Goal: Find specific page/section: Find specific page/section

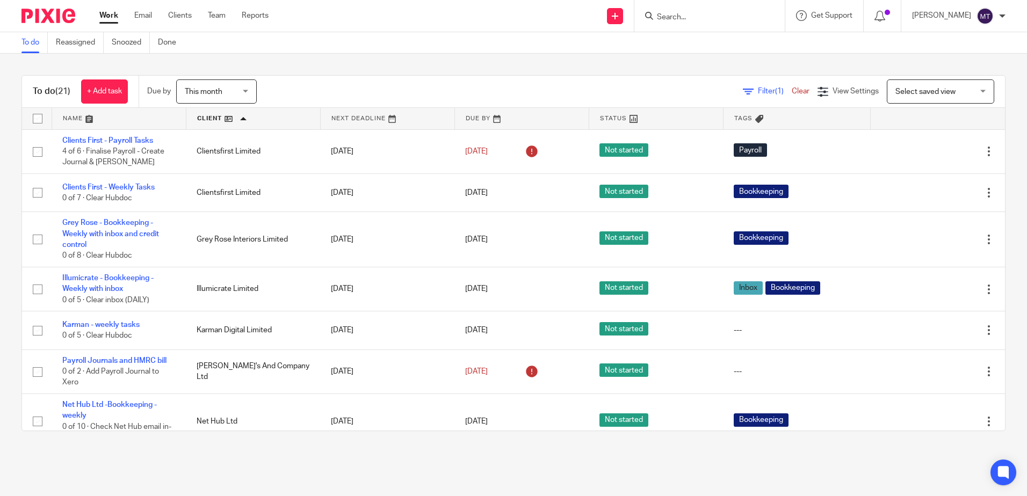
click at [690, 16] on input "Search" at bounding box center [704, 18] width 97 height 10
click at [679, 16] on input "Search" at bounding box center [704, 18] width 97 height 10
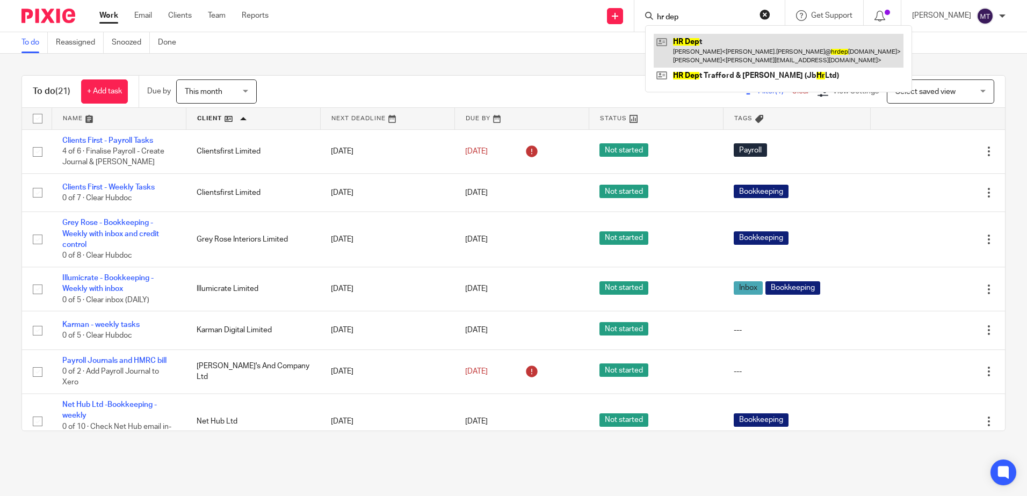
type input "hr dep"
click at [709, 49] on link at bounding box center [779, 50] width 250 height 33
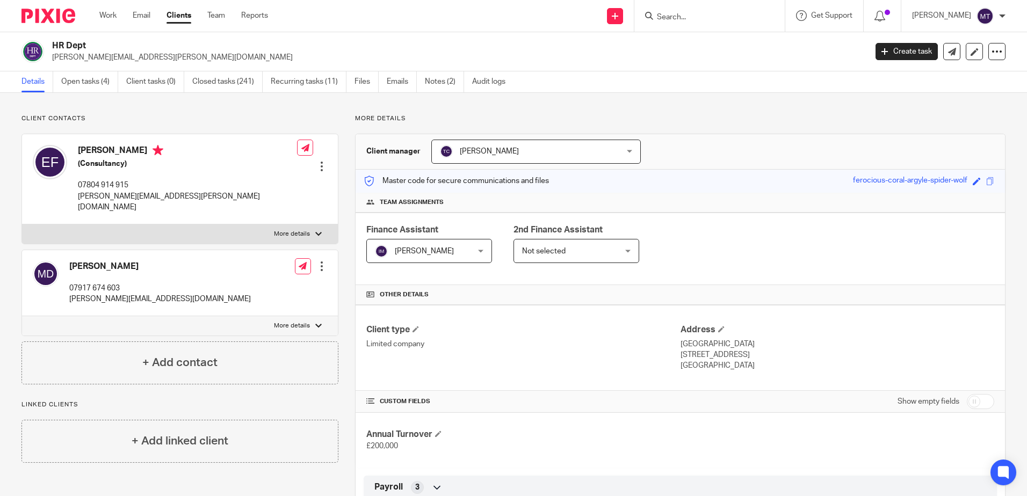
click at [89, 81] on link "Open tasks (4)" at bounding box center [89, 81] width 57 height 21
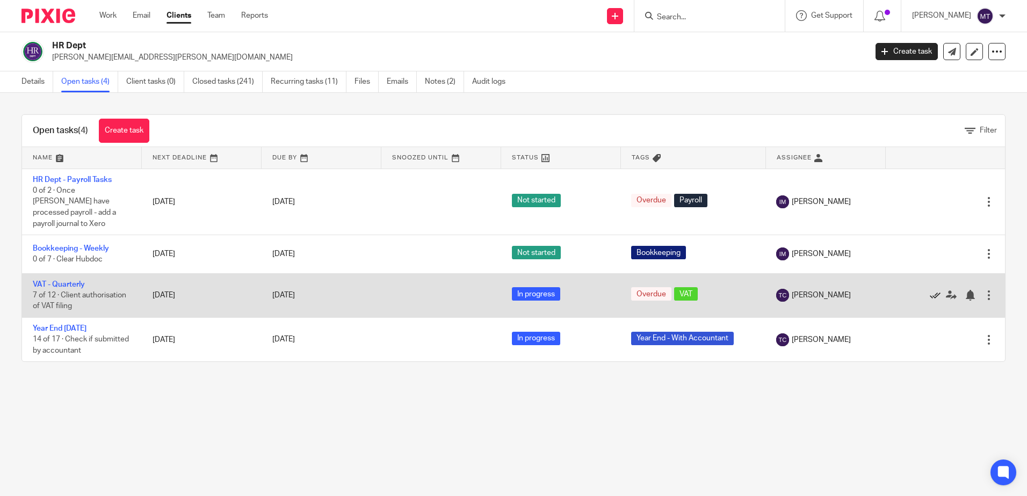
click at [930, 290] on icon at bounding box center [935, 295] width 11 height 11
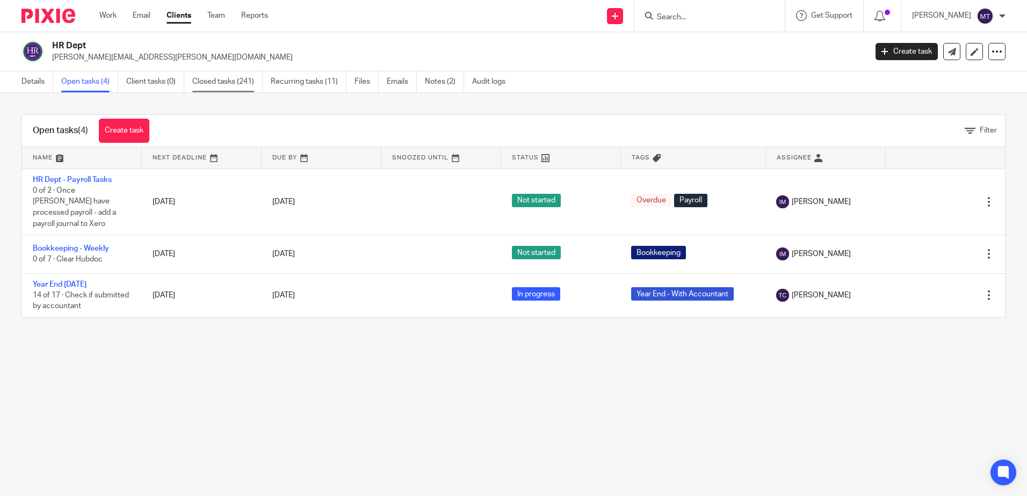
click at [219, 79] on link "Closed tasks (241)" at bounding box center [227, 81] width 70 height 21
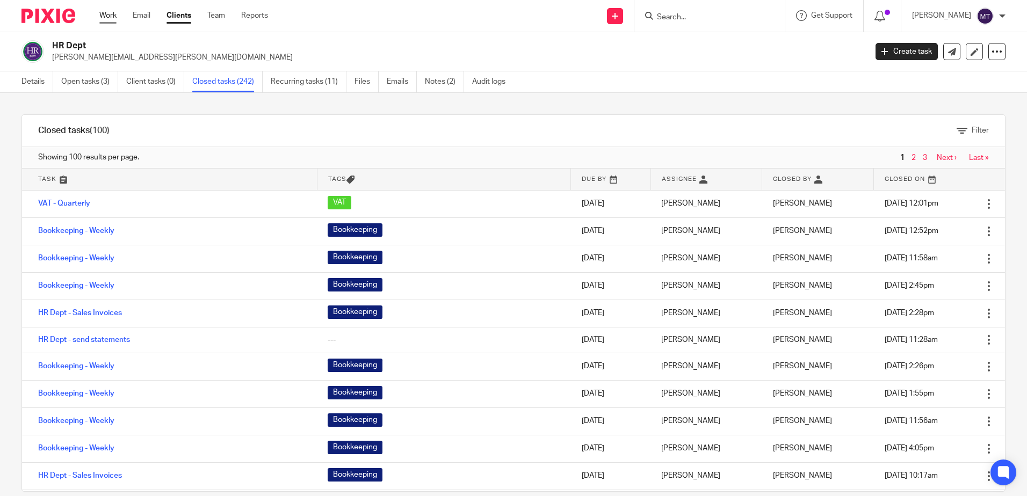
click at [107, 15] on link "Work" at bounding box center [107, 15] width 17 height 11
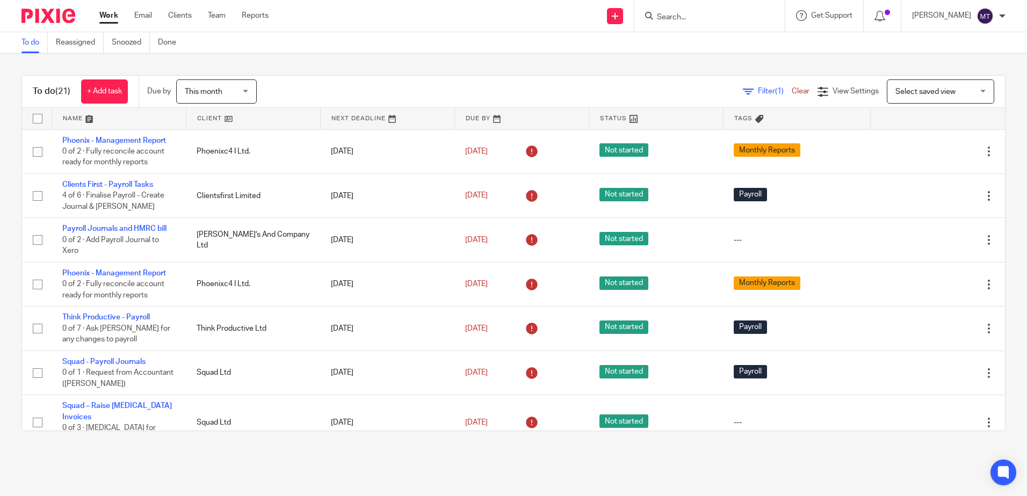
click at [203, 115] on link at bounding box center [253, 118] width 134 height 21
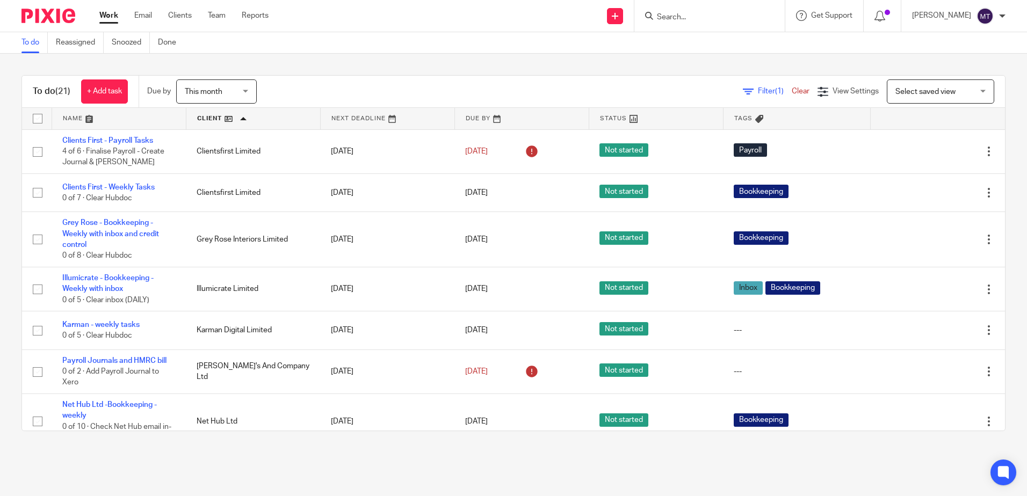
click at [681, 12] on form at bounding box center [713, 15] width 114 height 13
click at [691, 18] on input "Search" at bounding box center [704, 18] width 97 height 10
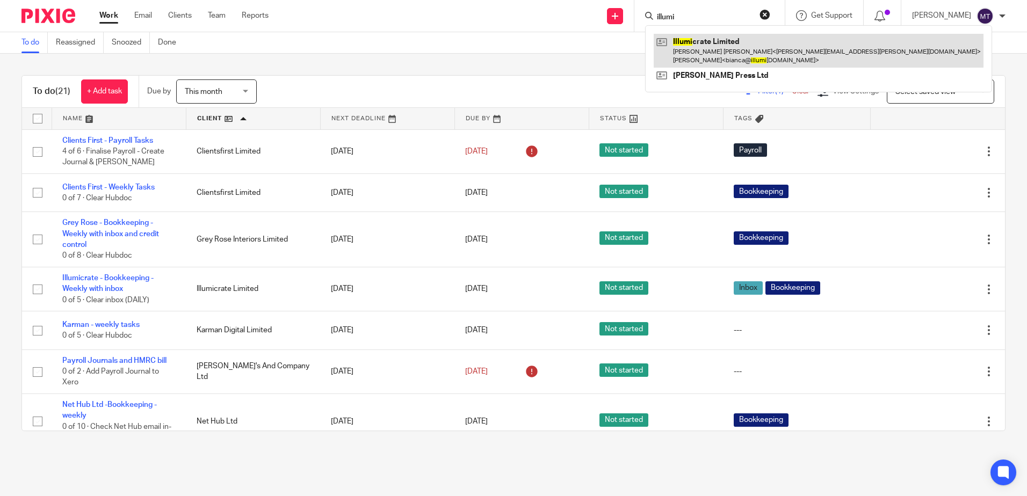
type input "illumi"
click at [719, 55] on link at bounding box center [819, 50] width 330 height 33
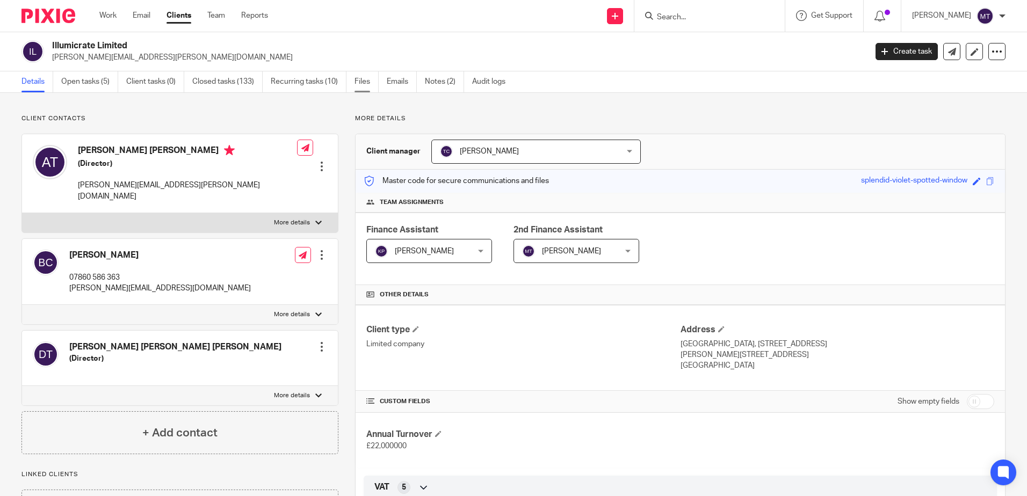
click at [365, 79] on link "Files" at bounding box center [366, 81] width 24 height 21
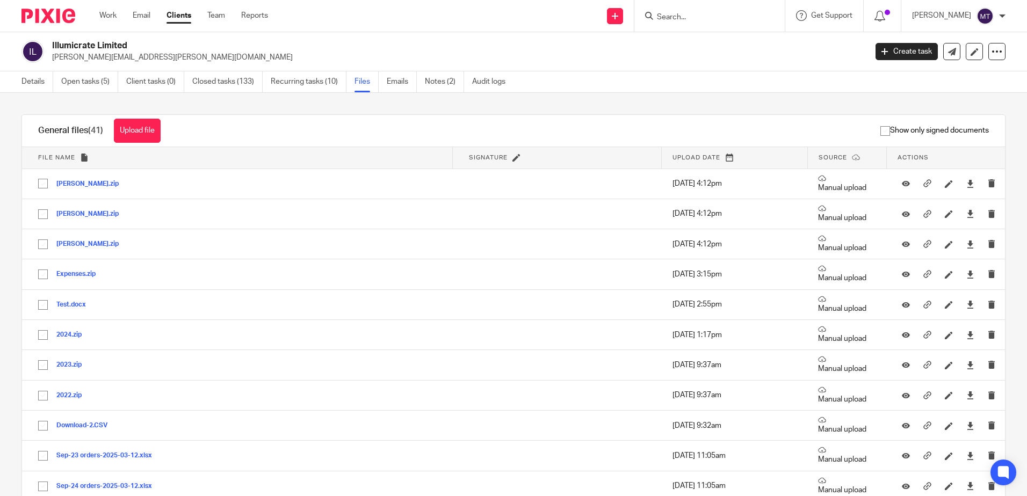
click at [691, 16] on input "Search" at bounding box center [704, 18] width 97 height 10
type input "daphne"
click button "submit" at bounding box center [0, 0] width 0 height 0
click at [715, 41] on link at bounding box center [720, 42] width 133 height 16
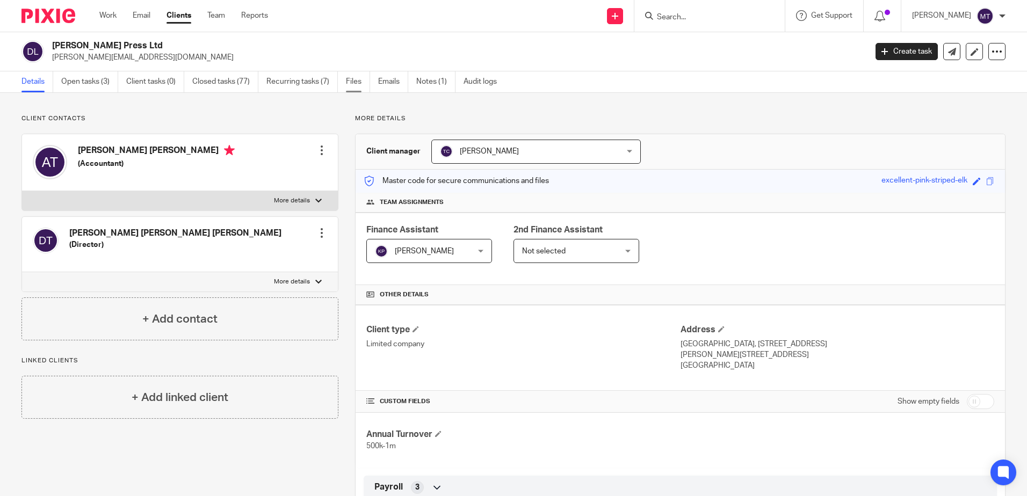
click at [355, 81] on link "Files" at bounding box center [358, 81] width 24 height 21
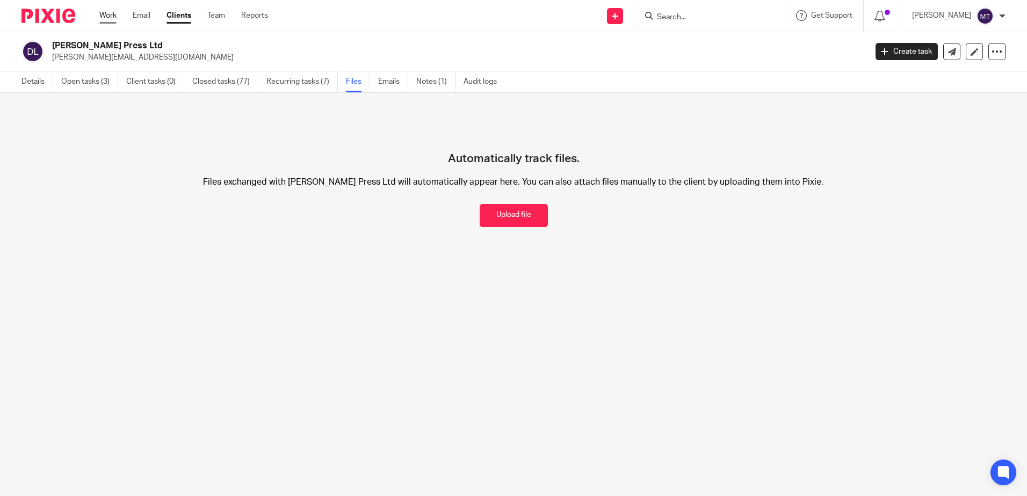
click at [106, 13] on link "Work" at bounding box center [107, 15] width 17 height 11
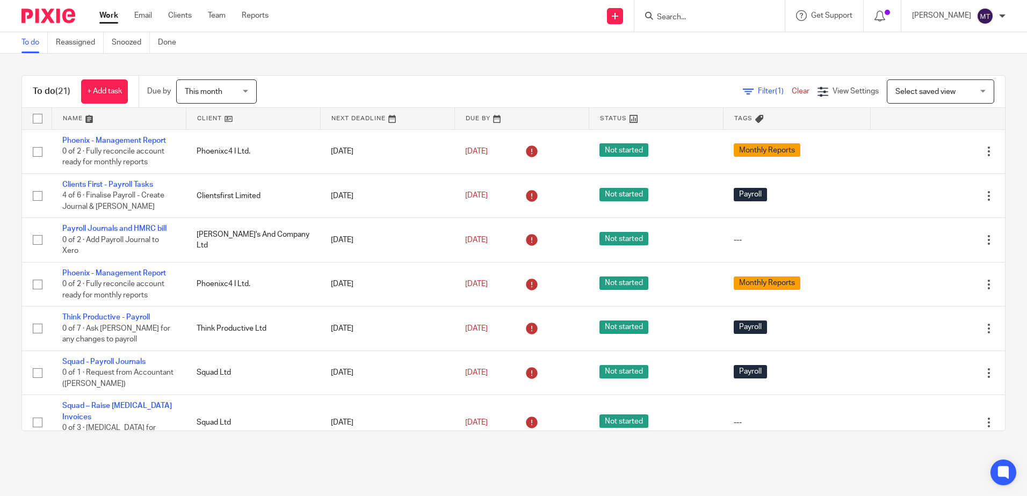
click at [204, 120] on link at bounding box center [253, 118] width 134 height 21
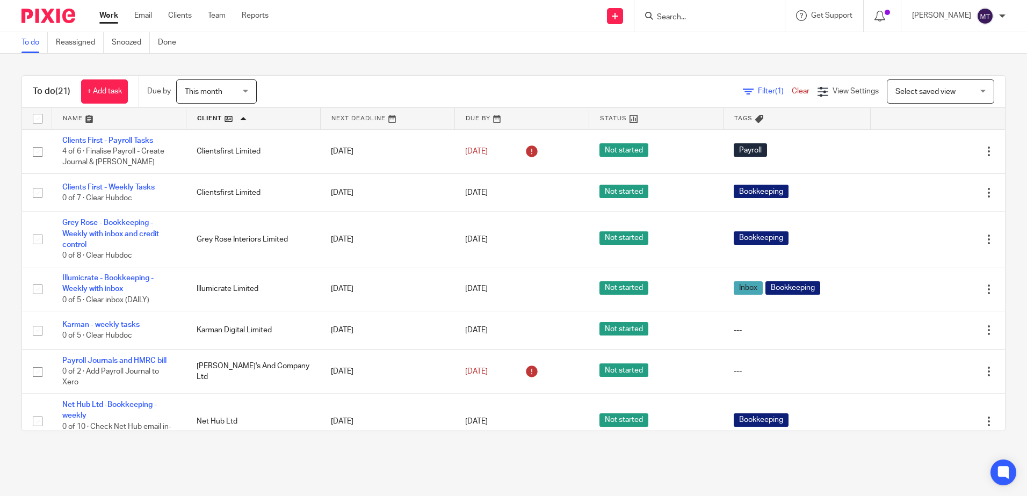
click at [690, 14] on input "Search" at bounding box center [704, 18] width 97 height 10
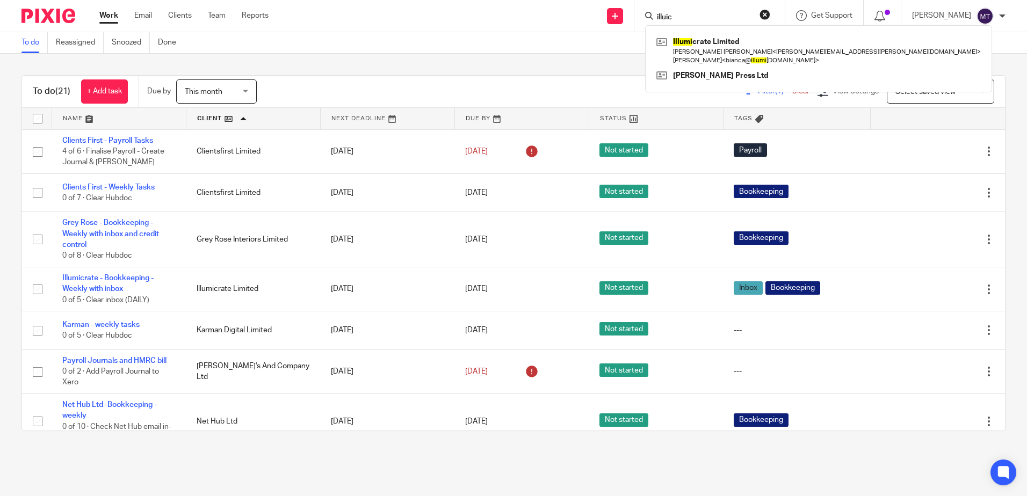
type input "illuic"
click button "submit" at bounding box center [0, 0] width 0 height 0
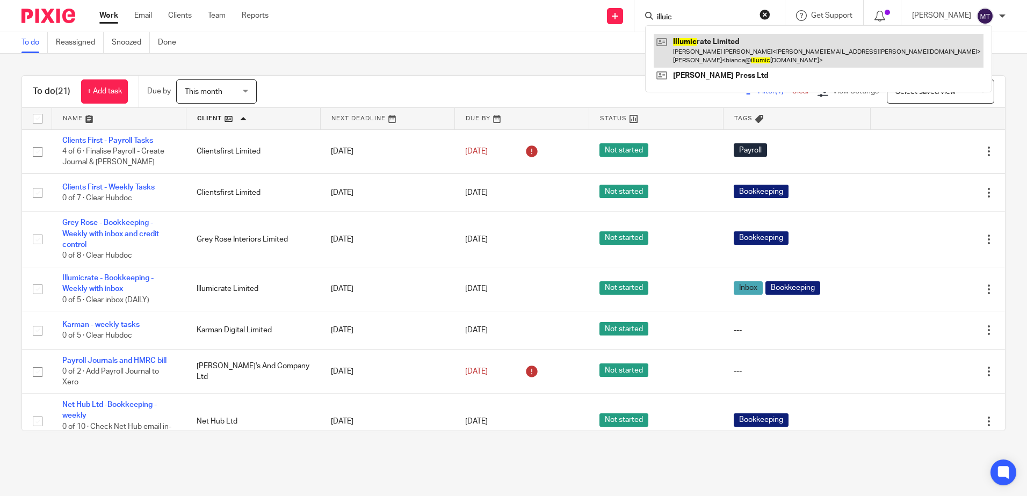
click at [702, 57] on link at bounding box center [819, 50] width 330 height 33
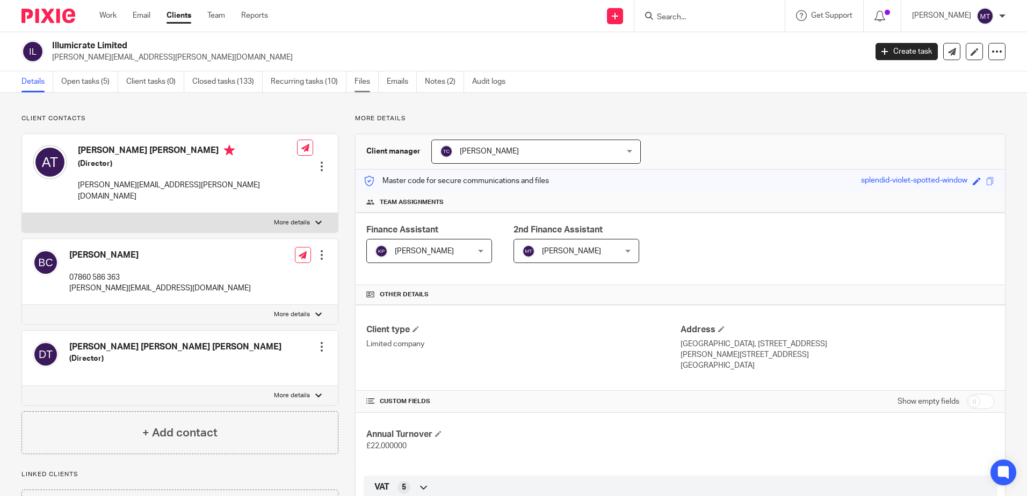
click at [366, 79] on link "Files" at bounding box center [366, 81] width 24 height 21
